Goal: Task Accomplishment & Management: Manage account settings

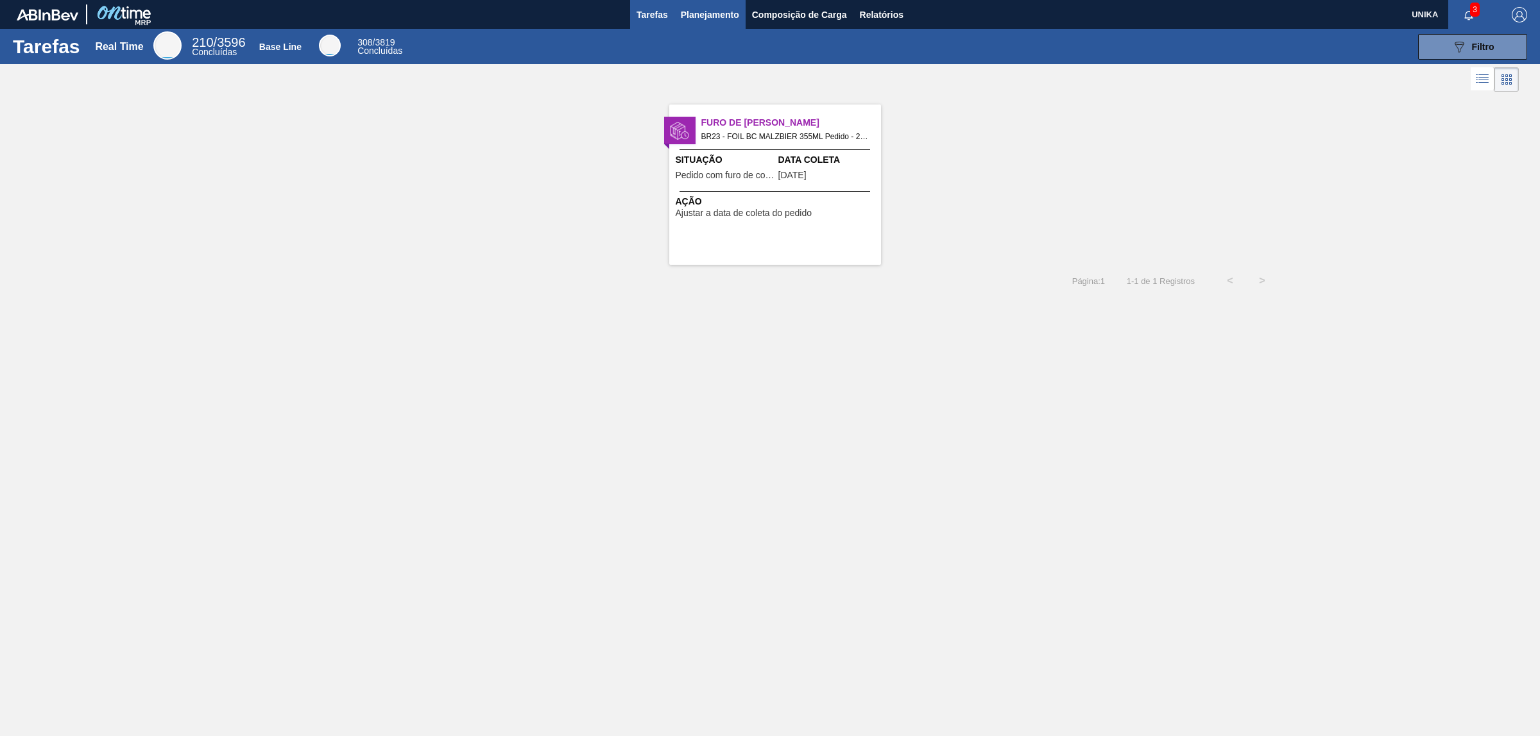
click at [715, 12] on span "Planejamento" at bounding box center [710, 14] width 58 height 15
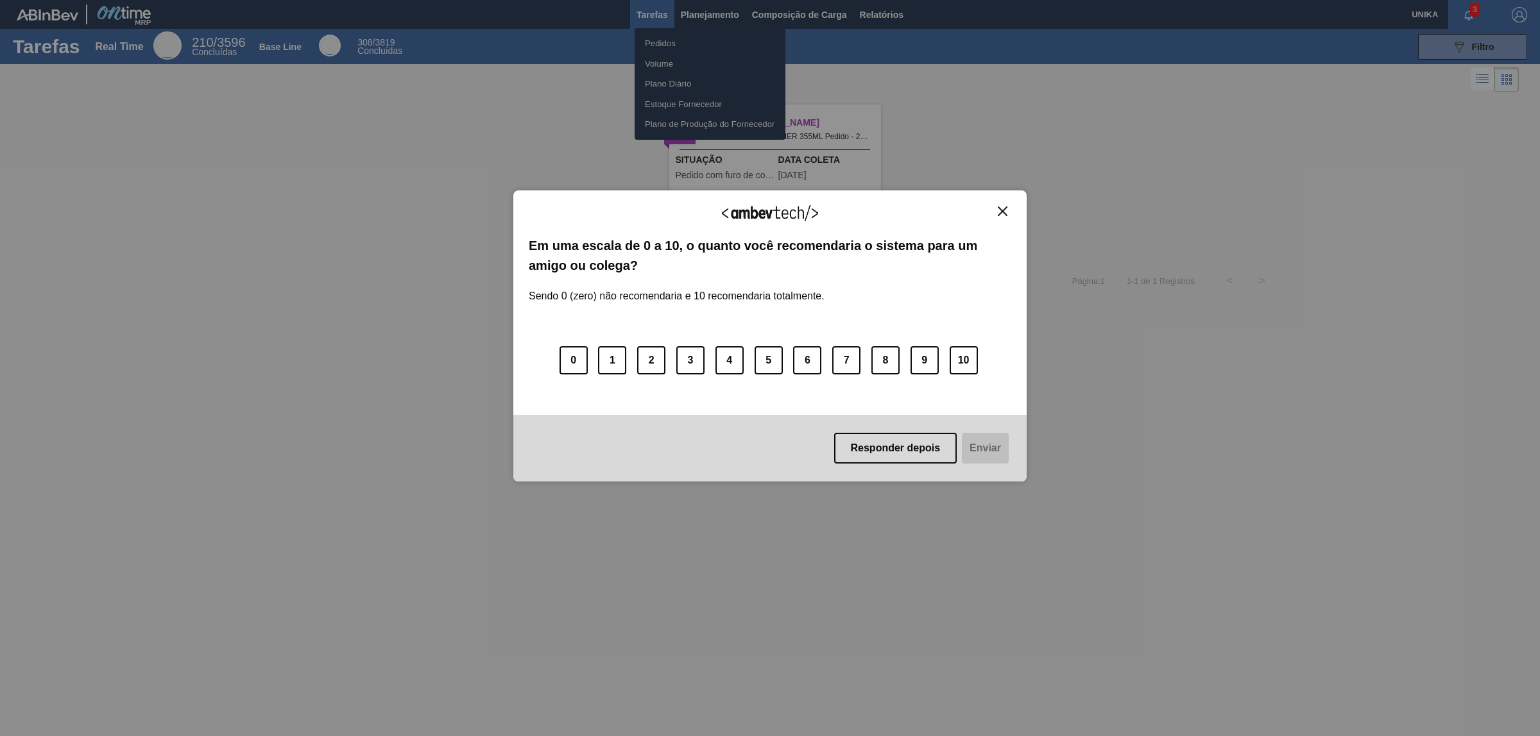
click at [906, 87] on div "Agradecemos seu feedback! Em uma escala de 0 a 10, o quanto você recomendaria o…" at bounding box center [769, 336] width 513 height 701
click at [1002, 209] on img "Close" at bounding box center [1003, 212] width 10 height 10
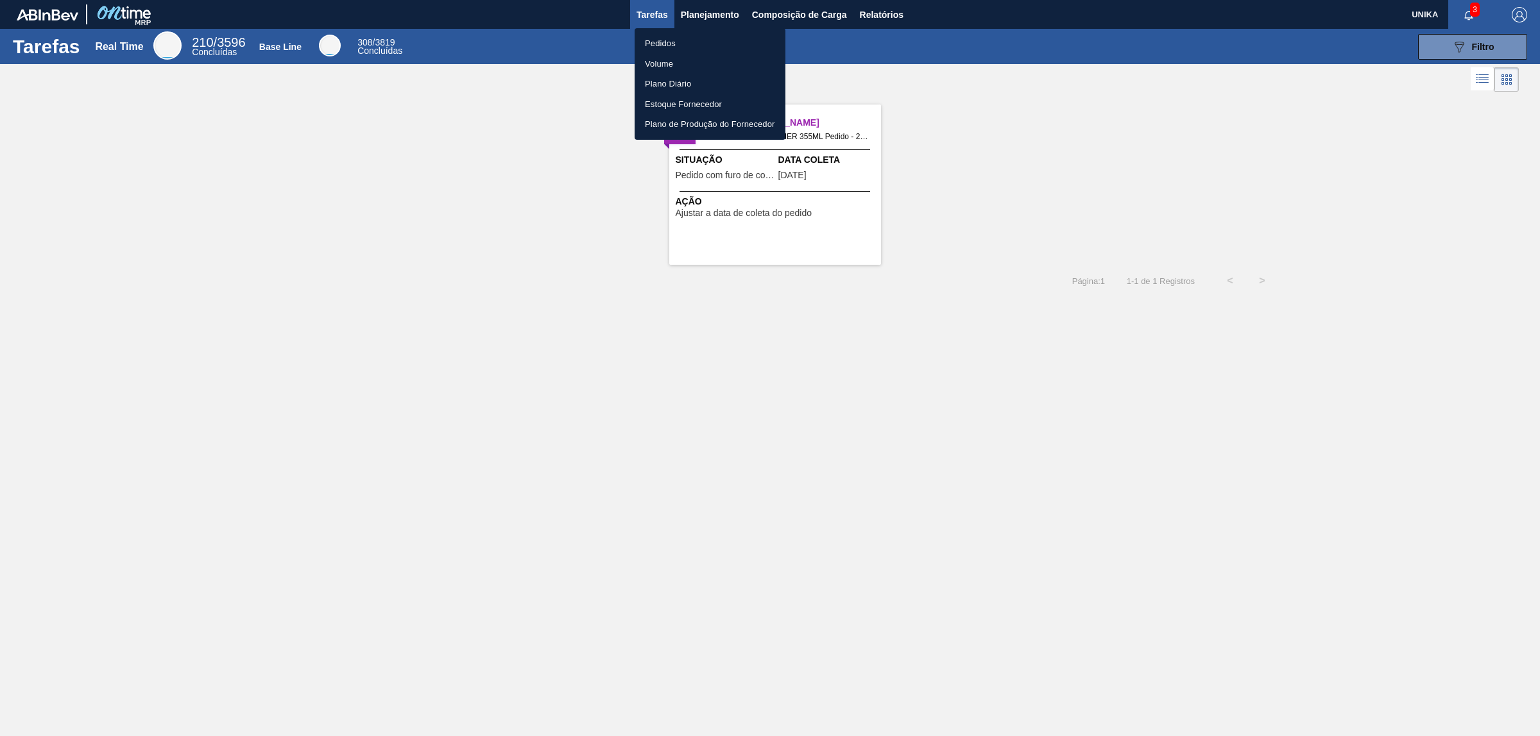
click at [784, 15] on div at bounding box center [770, 368] width 1540 height 736
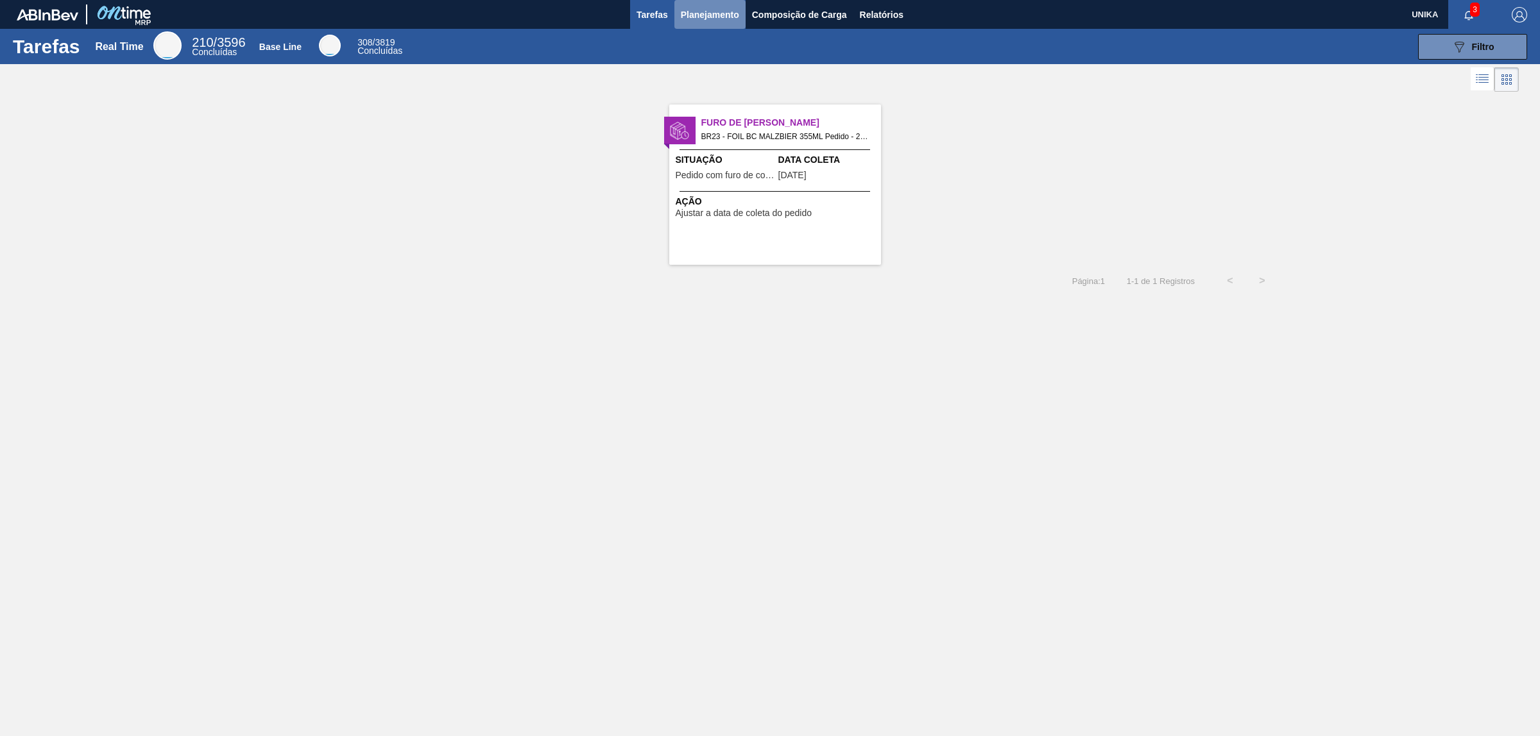
click at [702, 7] on span "Planejamento" at bounding box center [710, 14] width 58 height 15
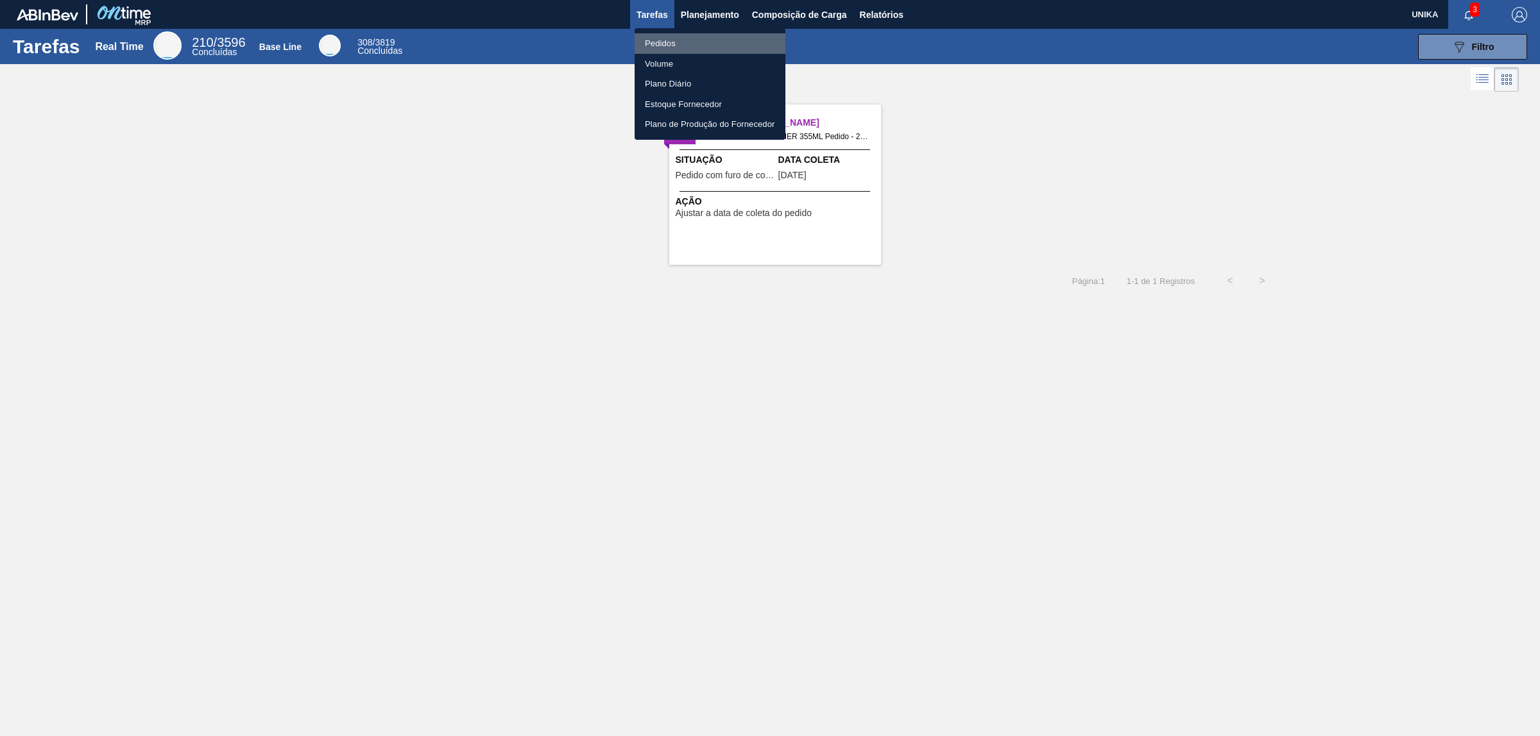
click at [684, 38] on li "Pedidos" at bounding box center [709, 43] width 151 height 21
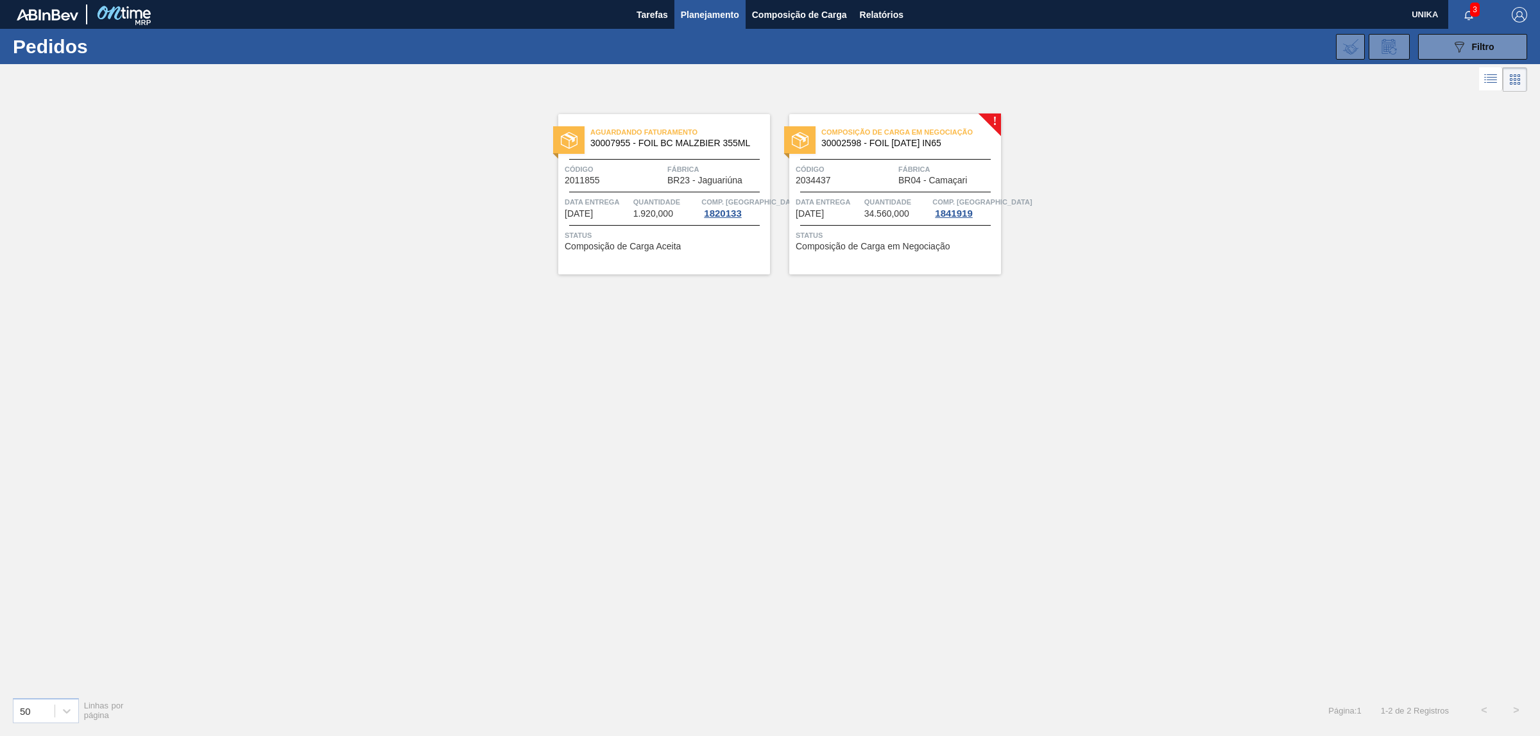
click at [868, 194] on div "Composição de Carga em Negociação 30002598 - FOIL [DATE] IN65 Código 2034437 Fá…" at bounding box center [895, 194] width 212 height 160
